Goal: Task Accomplishment & Management: Manage account settings

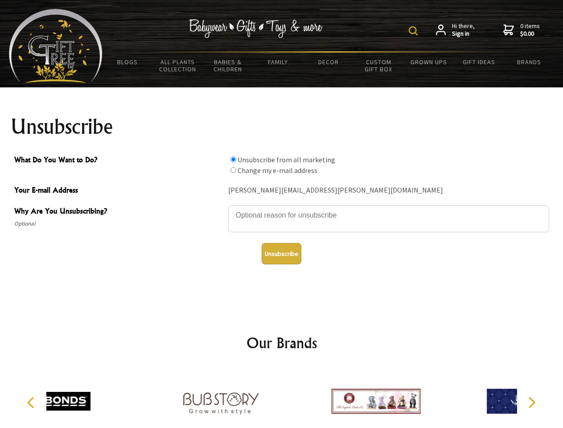
click at [415, 31] on img at bounding box center [413, 30] width 9 height 9
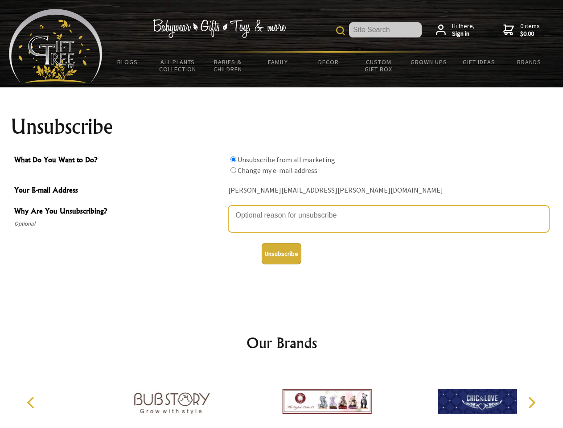
click at [282, 209] on textarea "Why Are You Unsubscribing?" at bounding box center [388, 219] width 321 height 27
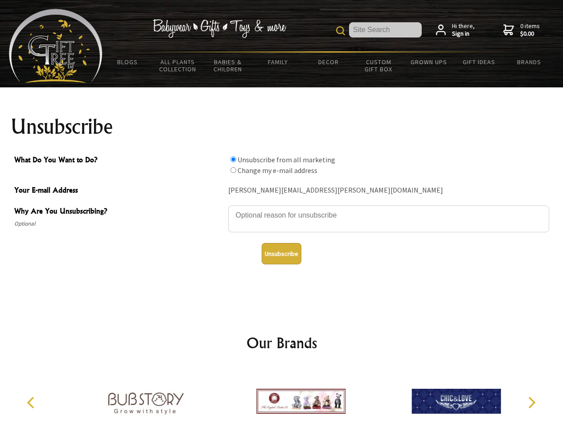
click at [233, 159] on input "What Do You Want to Do?" at bounding box center [234, 160] width 6 height 6
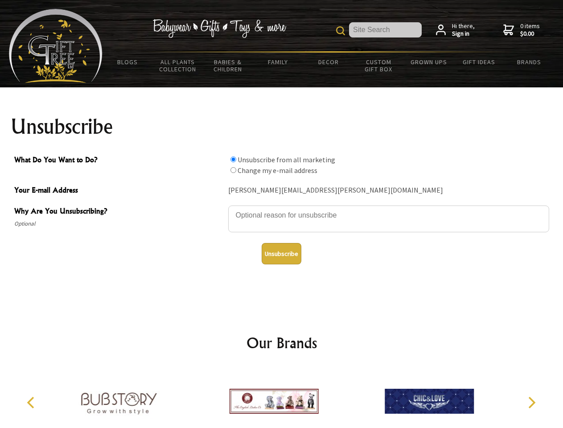
click at [233, 170] on input "What Do You Want to Do?" at bounding box center [234, 170] width 6 height 6
radio input "true"
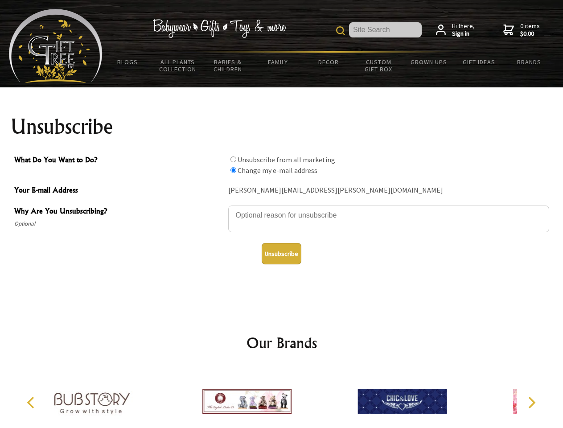
click at [281, 254] on button "Unsubscribe" at bounding box center [282, 253] width 40 height 21
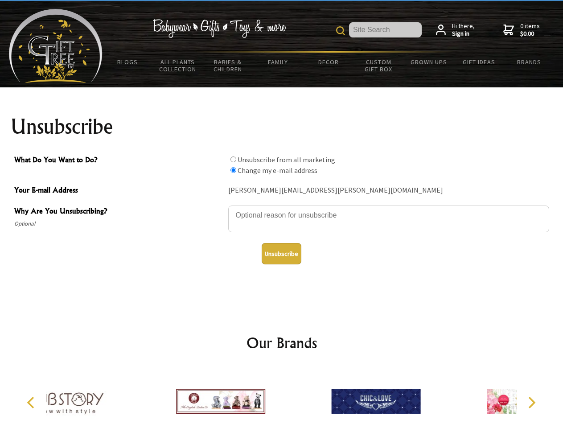
click at [282, 398] on div at bounding box center [220, 403] width 155 height 70
click at [32, 403] on icon "Previous" at bounding box center [32, 403] width 12 height 12
click at [532, 403] on icon "Next" at bounding box center [531, 403] width 12 height 12
